Goal: Task Accomplishment & Management: Manage account settings

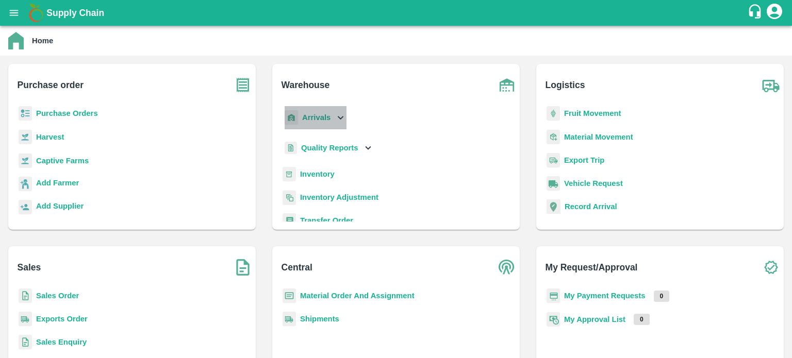
click at [338, 115] on icon at bounding box center [340, 117] width 11 height 11
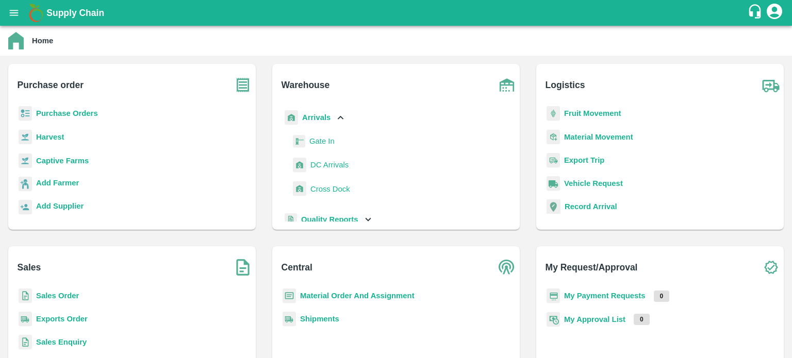
click at [322, 166] on span "DC Arrivals" at bounding box center [330, 164] width 38 height 11
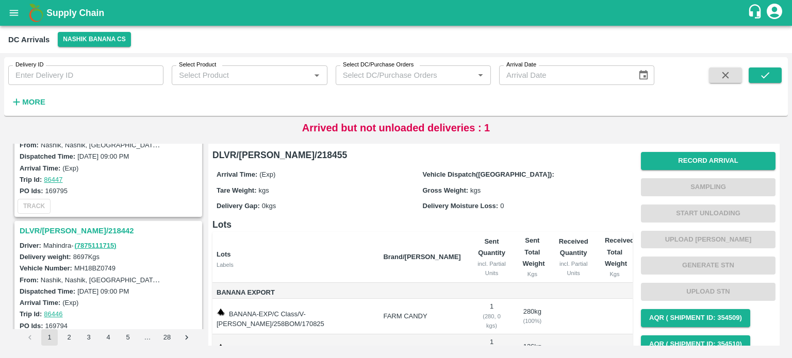
scroll to position [732, 0]
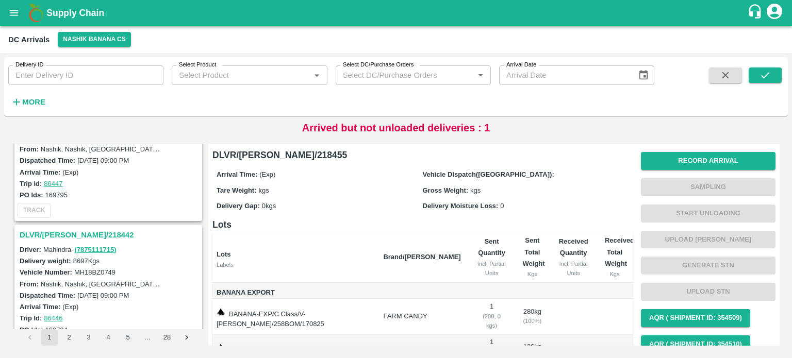
click at [72, 229] on h3 "DLVR/[PERSON_NAME]/218442" at bounding box center [110, 234] width 181 height 13
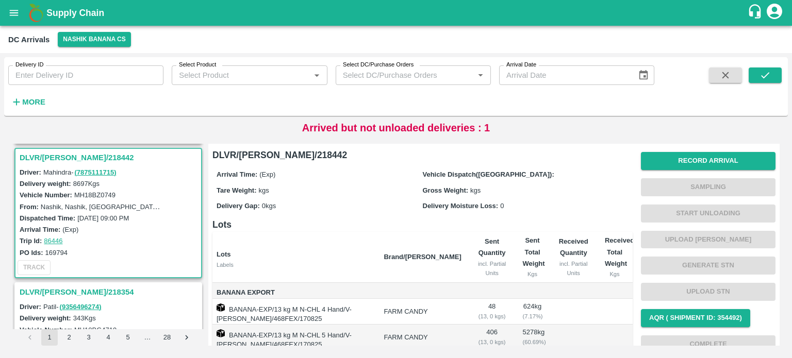
scroll to position [132, 0]
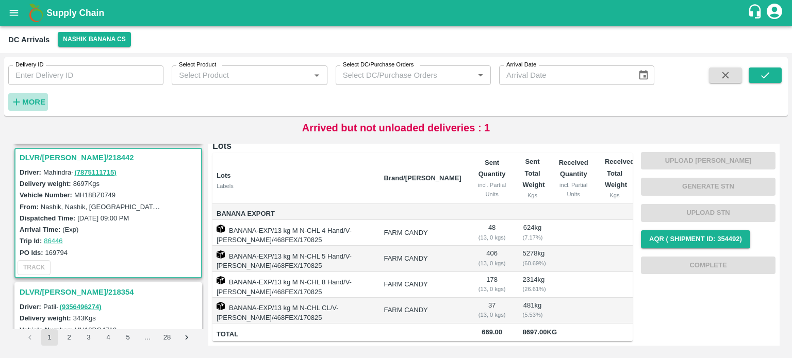
click at [21, 102] on icon "button" at bounding box center [16, 101] width 11 height 11
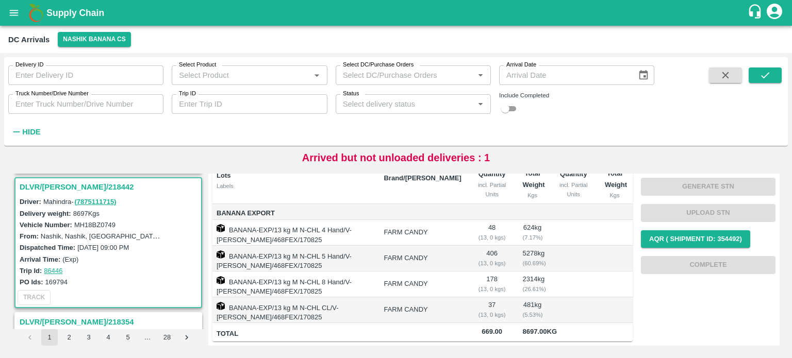
click at [49, 109] on input "Truck Number/Drive Number" at bounding box center [85, 104] width 155 height 20
type input "9039"
click at [512, 111] on input "checkbox" at bounding box center [505, 109] width 37 height 12
checkbox input "true"
click at [763, 78] on icon "submit" at bounding box center [765, 75] width 11 height 11
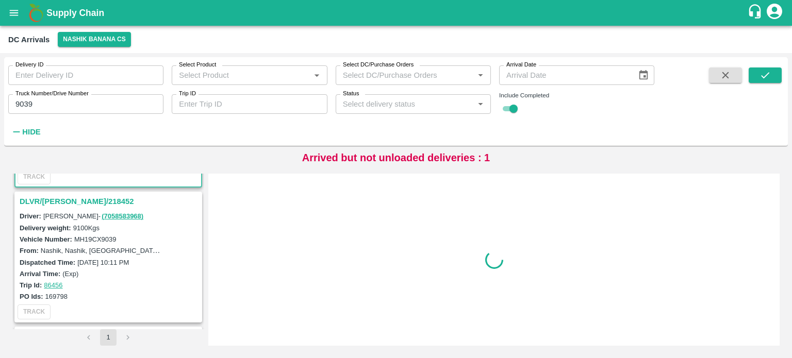
scroll to position [107, 0]
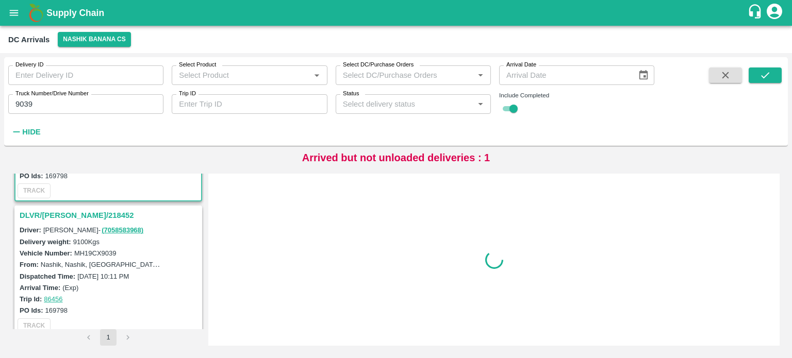
click at [71, 217] on h3 "DLVR/[PERSON_NAME]/218452" at bounding box center [110, 215] width 181 height 13
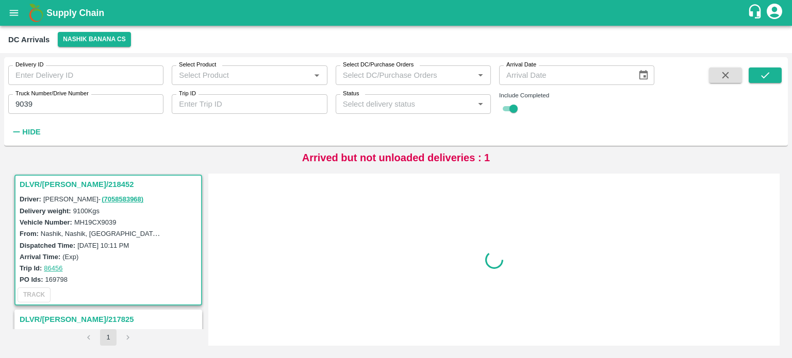
scroll to position [138, 0]
click at [105, 220] on label "MH19CX9039" at bounding box center [95, 222] width 42 height 8
copy label "MH19CX9039"
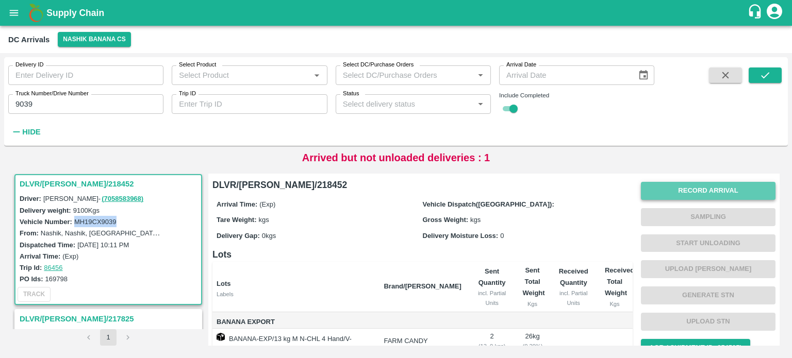
click at [700, 191] on button "Record Arrival" at bounding box center [708, 191] width 135 height 18
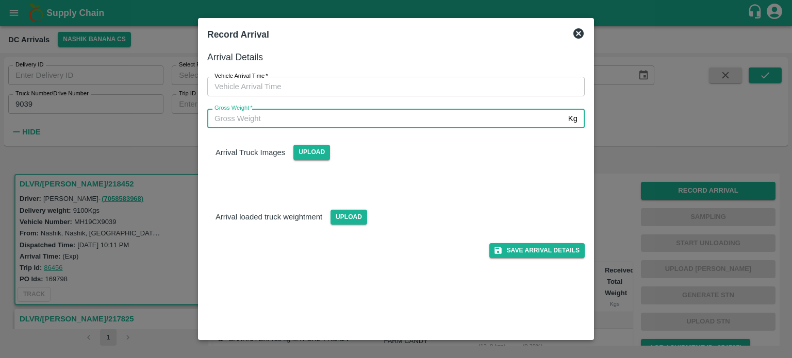
click at [384, 125] on input "Gross Weight   *" at bounding box center [385, 119] width 357 height 20
type input "16180"
type input "DD/MM/YYYY hh:mm aa"
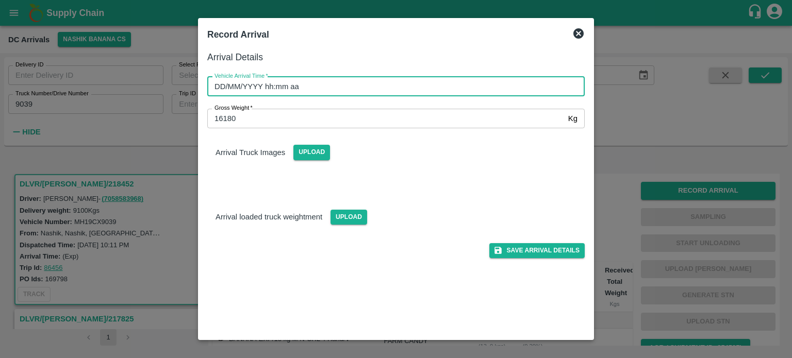
click at [355, 94] on input "DD/MM/YYYY hh:mm aa" at bounding box center [392, 87] width 370 height 20
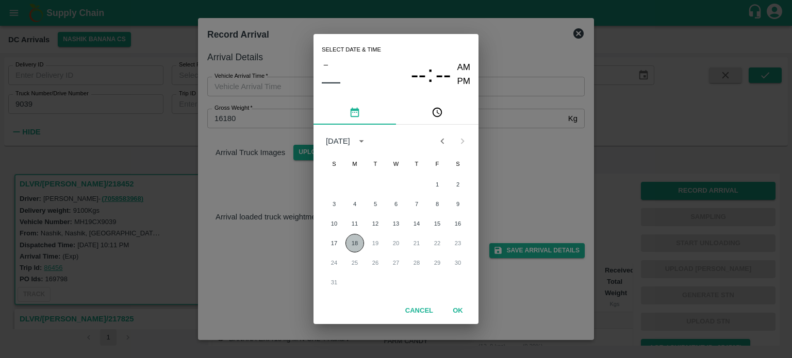
click at [354, 250] on button "18" at bounding box center [355, 243] width 19 height 19
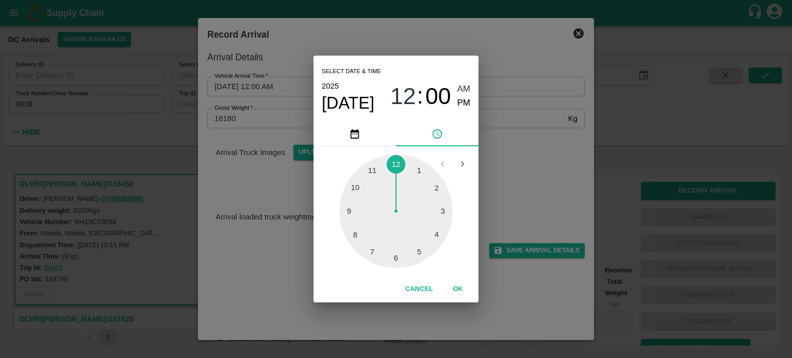
click at [460, 101] on span "PM" at bounding box center [464, 103] width 13 height 14
type input "[DATE] 12:00 PM"
click at [497, 167] on div "Select date & time [DATE] 12 : 00 AM PM 1 2 3 4 5 6 7 8 9 10 11 12 Cancel OK" at bounding box center [396, 179] width 792 height 358
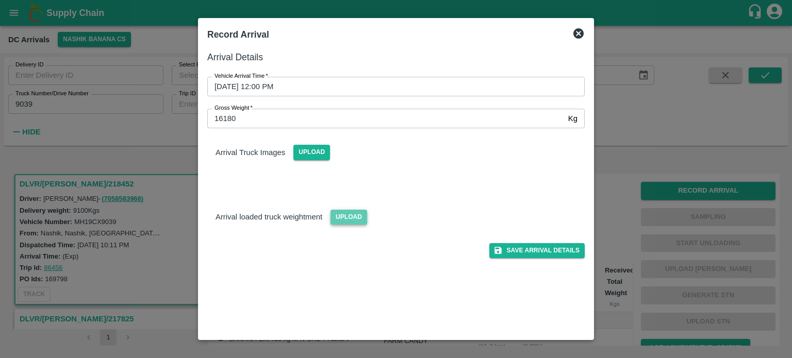
click at [343, 216] on span "Upload" at bounding box center [349, 217] width 37 height 15
click at [0, 0] on input "Upload" at bounding box center [0, 0] width 0 height 0
click at [310, 154] on span "Upload" at bounding box center [311, 152] width 37 height 15
click at [0, 0] on input "Upload" at bounding box center [0, 0] width 0 height 0
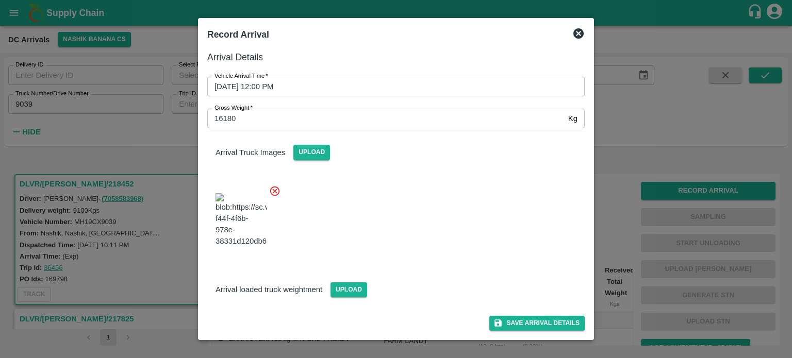
scroll to position [37, 0]
click at [347, 295] on span "Upload" at bounding box center [349, 290] width 37 height 15
click at [0, 0] on input "Upload" at bounding box center [0, 0] width 0 height 0
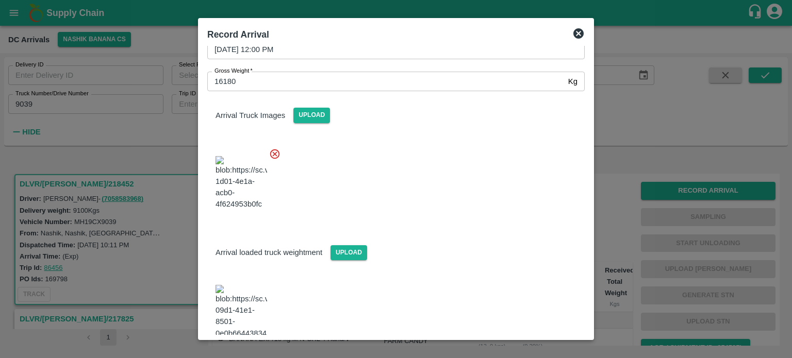
click at [413, 221] on div at bounding box center [392, 180] width 386 height 81
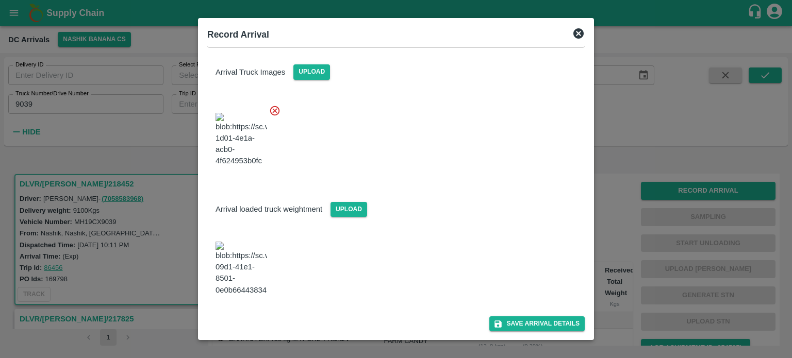
scroll to position [82, 0]
click at [531, 327] on button "Save Arrival Details" at bounding box center [536, 324] width 95 height 15
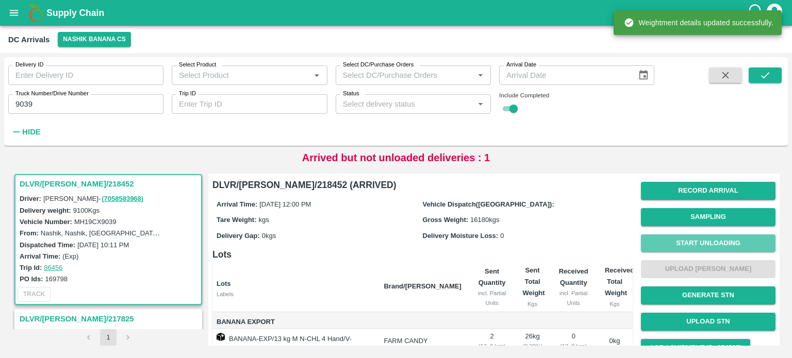
click at [701, 245] on button "Start Unloading" at bounding box center [708, 244] width 135 height 18
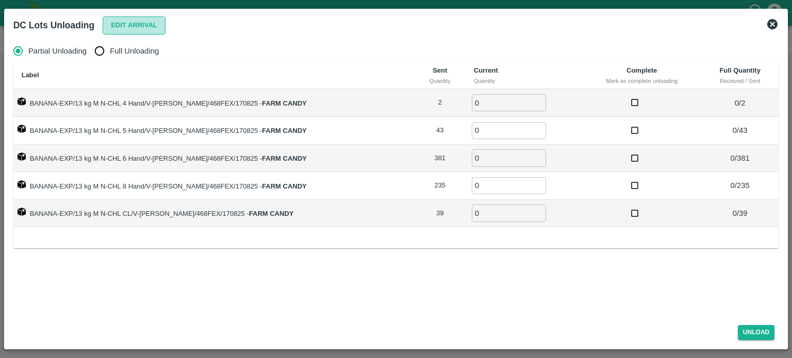
click at [140, 27] on button "Edit Arrival" at bounding box center [134, 26] width 63 height 18
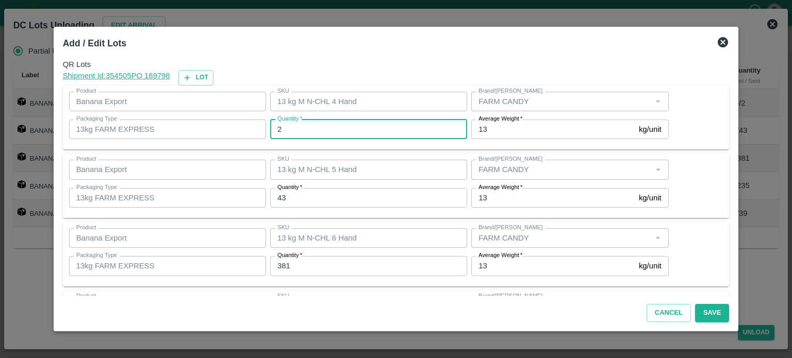
click at [301, 132] on input "2" at bounding box center [368, 130] width 197 height 20
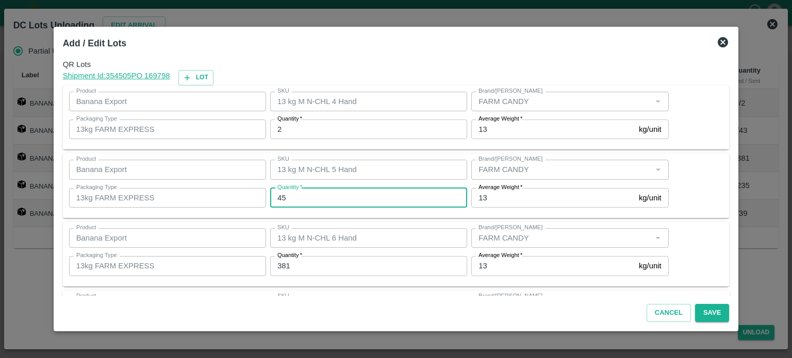
type input "45"
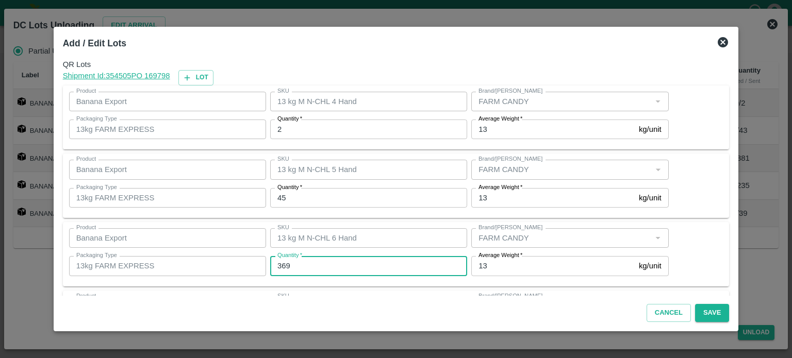
type input "369"
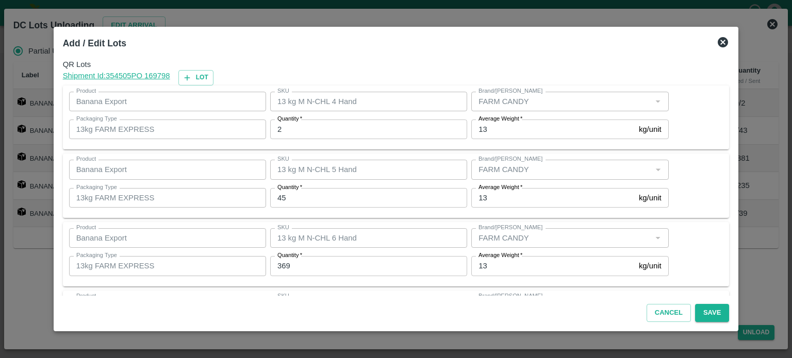
scroll to position [135, 0]
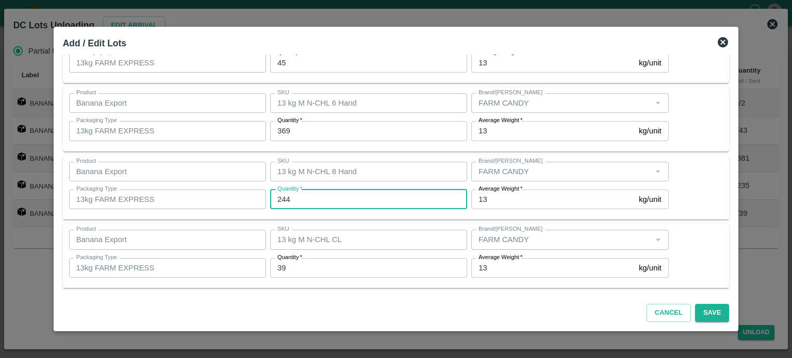
type input "244"
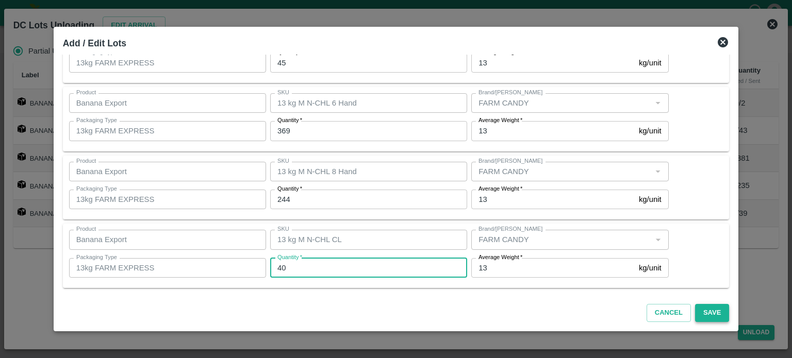
type input "40"
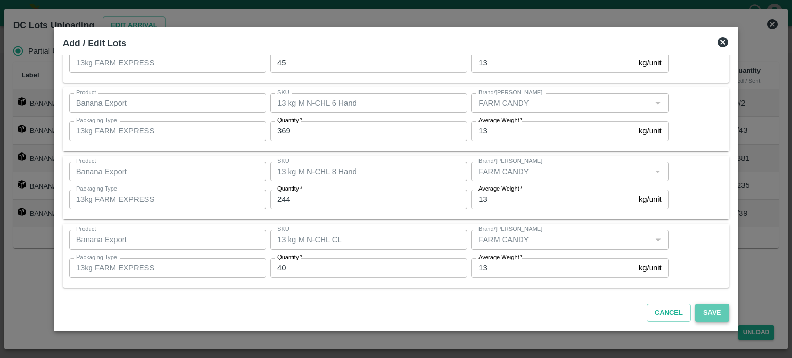
click at [699, 311] on button "Save" at bounding box center [712, 313] width 34 height 18
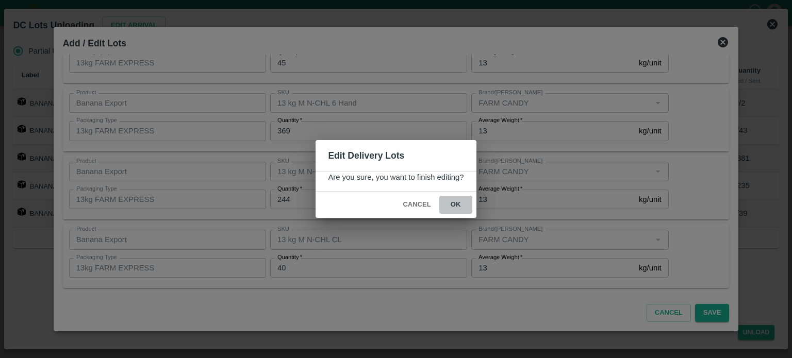
click at [455, 206] on button "ok" at bounding box center [455, 205] width 33 height 18
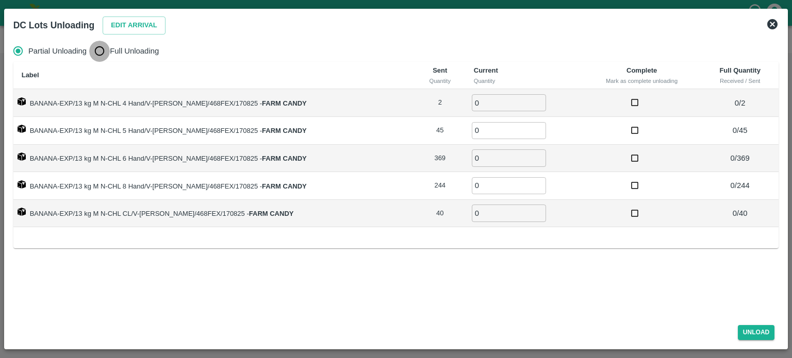
click at [100, 55] on input "Full Unloading" at bounding box center [99, 51] width 21 height 21
radio input "true"
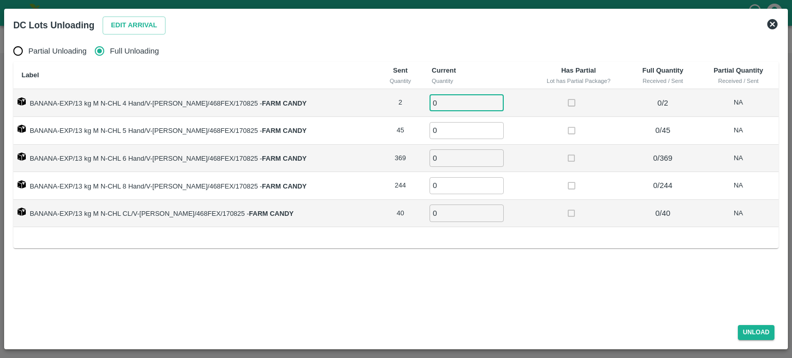
click at [439, 104] on input "0" at bounding box center [467, 102] width 74 height 17
type input "2"
type input "45"
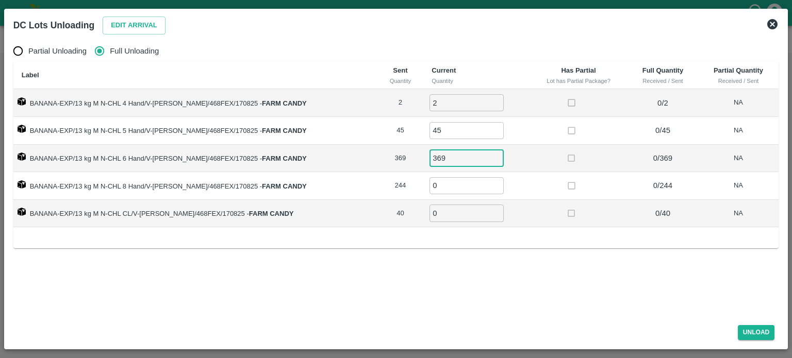
type input "369"
type input "244"
type input "40"
click at [753, 337] on button "Unload" at bounding box center [756, 332] width 37 height 15
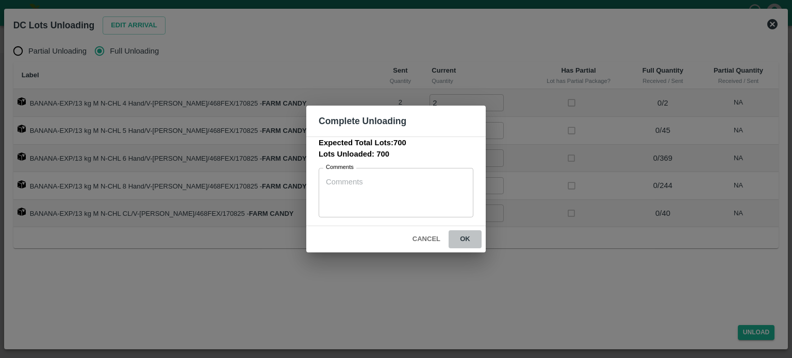
click at [459, 235] on button "ok" at bounding box center [465, 240] width 33 height 18
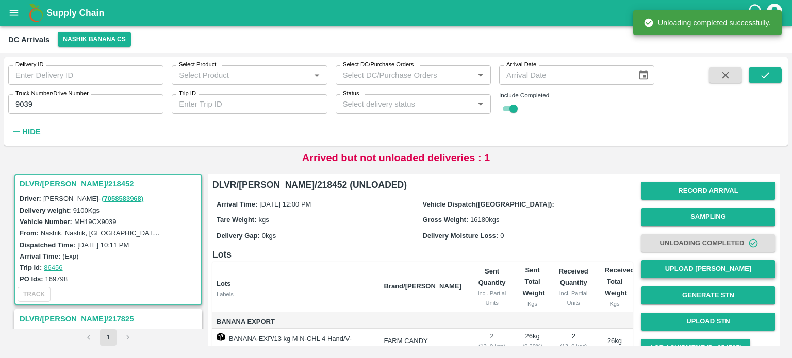
click at [705, 274] on button "Upload [PERSON_NAME]" at bounding box center [708, 269] width 135 height 18
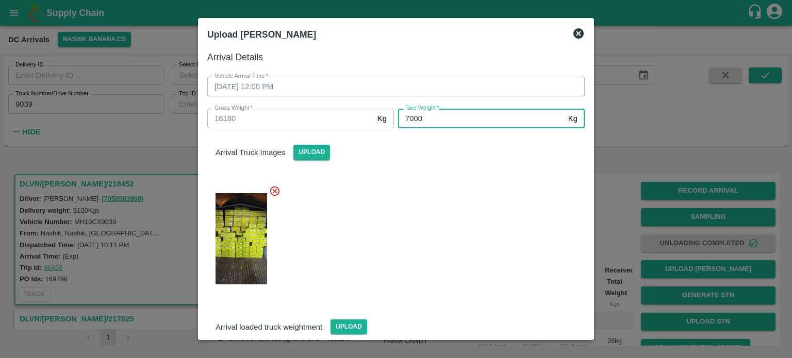
type input "7000"
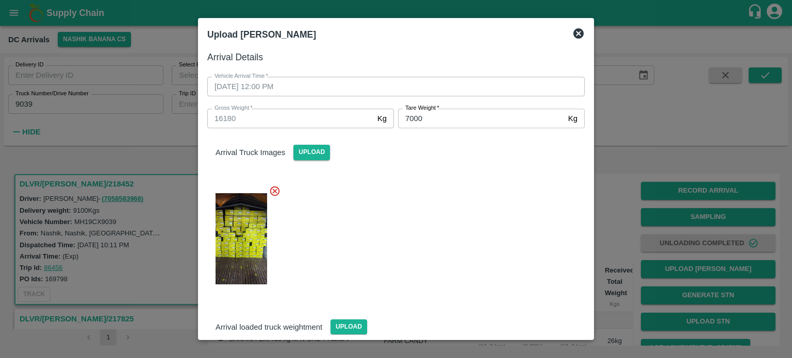
click at [481, 218] on div at bounding box center [392, 236] width 386 height 119
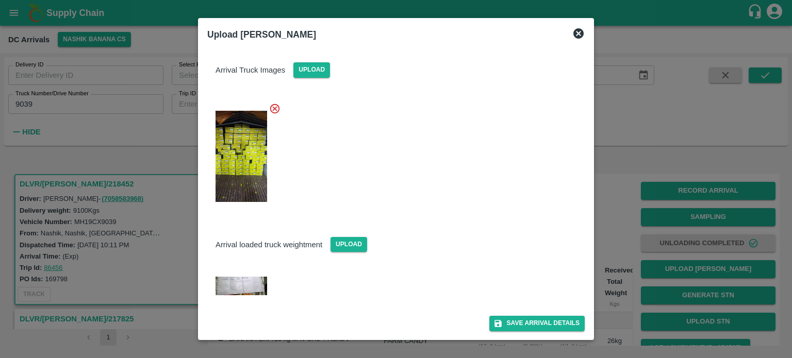
scroll to position [82, 0]
click at [524, 325] on button "Save Arrival Details" at bounding box center [536, 324] width 95 height 15
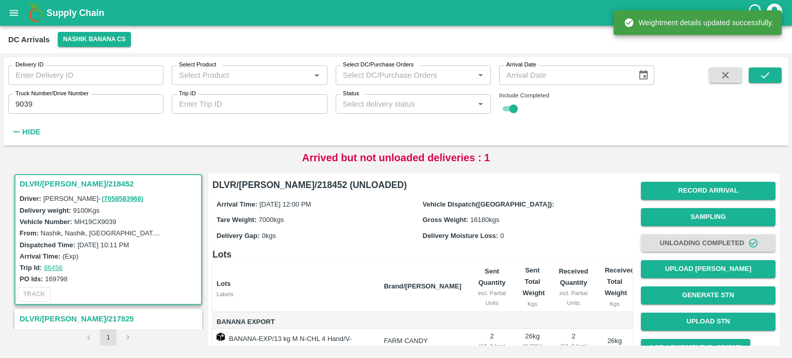
scroll to position [101, 0]
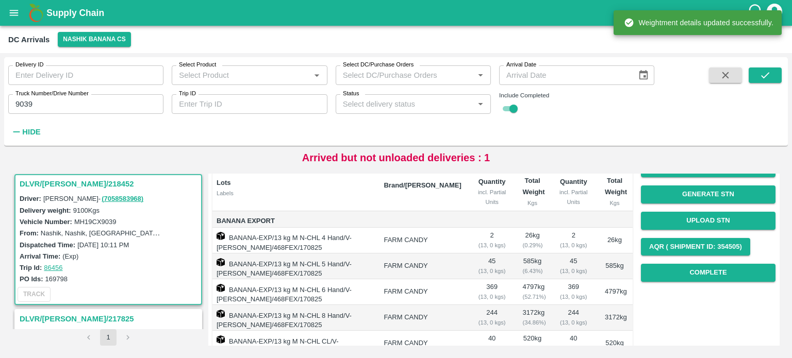
click at [694, 282] on div "Record Arrival Sampling Unloading Completed Upload Tare Weight Generate STN Upl…" at bounding box center [708, 181] width 135 height 209
click at [705, 275] on button "Complete" at bounding box center [708, 273] width 135 height 18
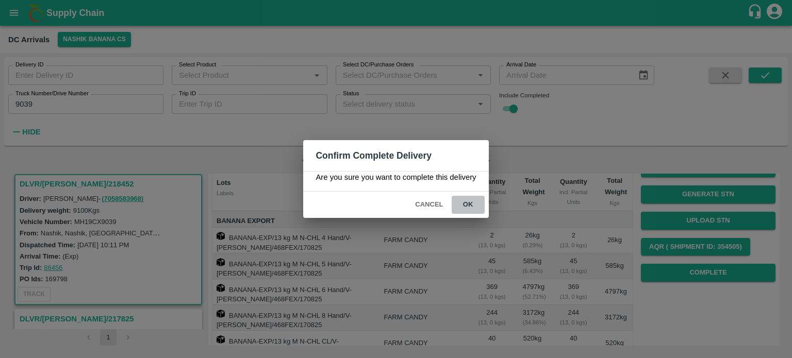
click at [465, 203] on button "ok" at bounding box center [468, 205] width 33 height 18
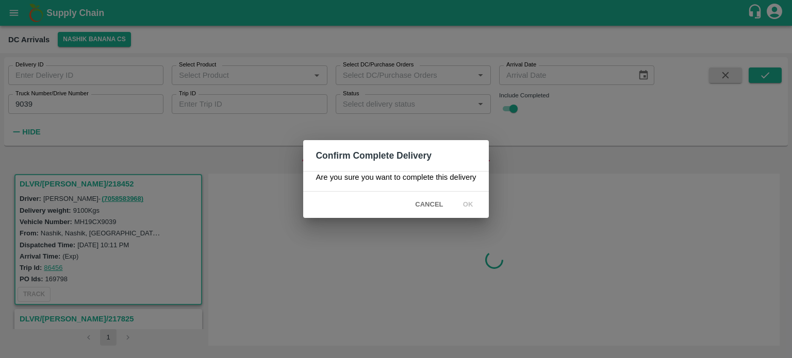
scroll to position [0, 0]
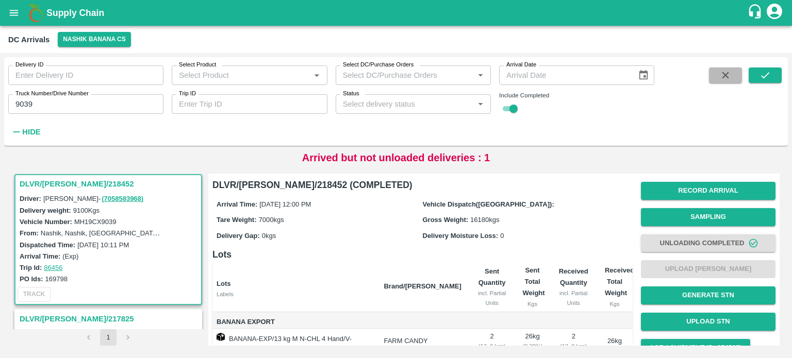
click at [725, 72] on icon "button" at bounding box center [725, 75] width 11 height 11
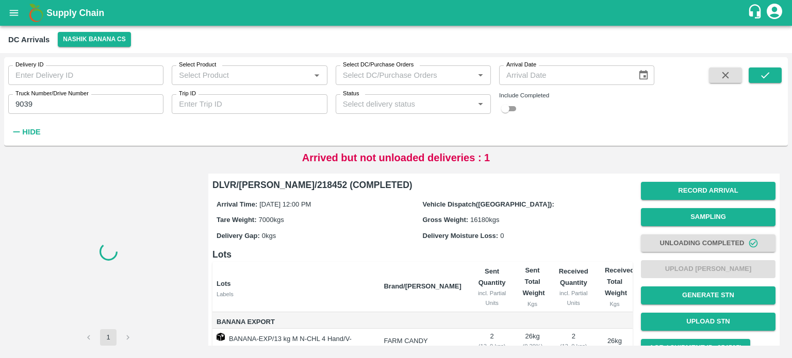
checkbox input "false"
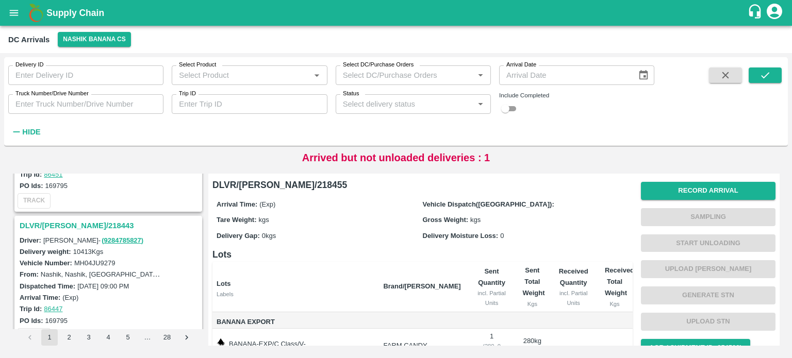
scroll to position [501, 0]
click at [78, 220] on h3 "DLVR/[PERSON_NAME]/218443" at bounding box center [110, 225] width 181 height 13
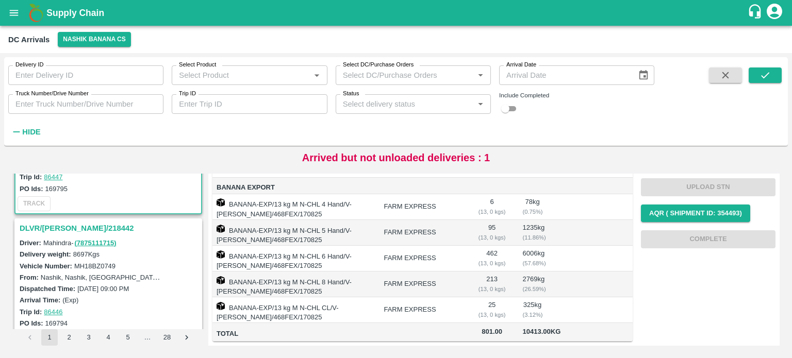
scroll to position [633, 0]
click at [68, 230] on h3 "DLVR/[PERSON_NAME]/218442" at bounding box center [110, 228] width 181 height 13
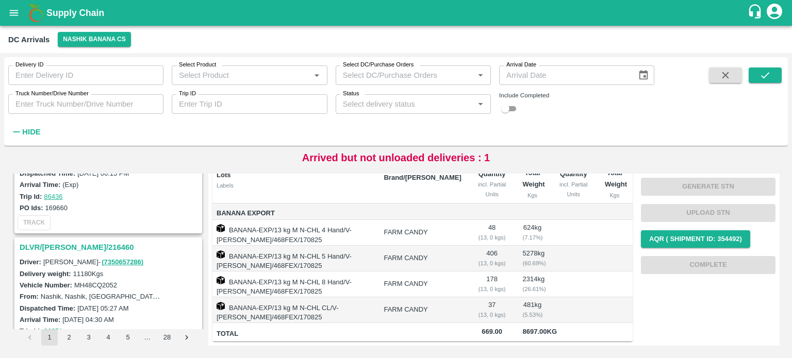
scroll to position [1149, 0]
